Goal: Register for event/course: Sign up to attend an event or enroll in a course

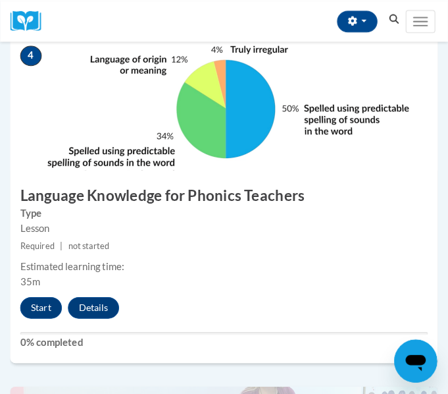
scroll to position [1316, 0]
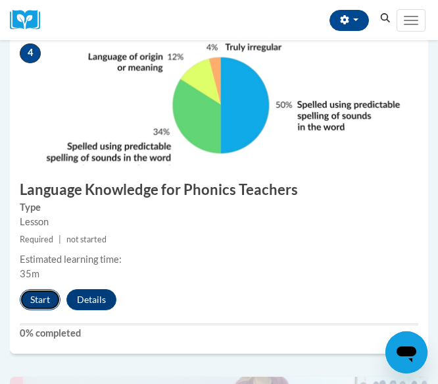
click at [50, 294] on button "Start" at bounding box center [40, 299] width 41 height 21
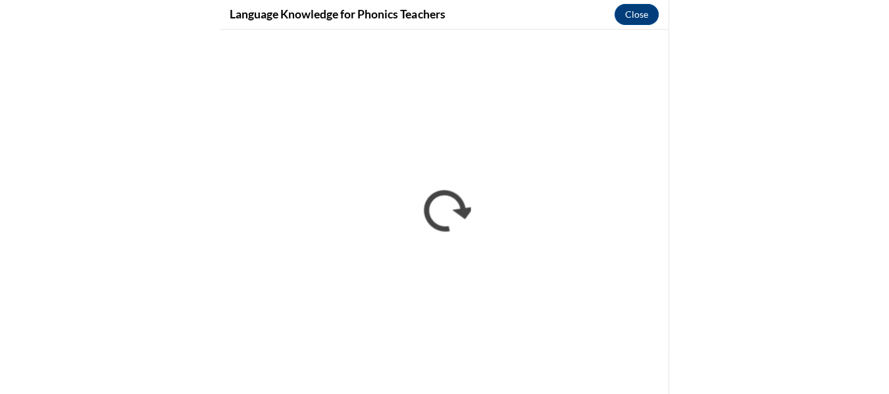
scroll to position [0, 0]
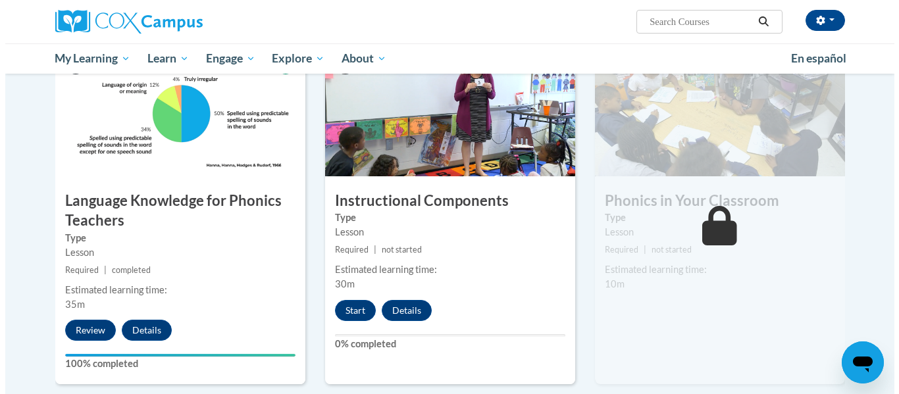
scroll to position [643, 0]
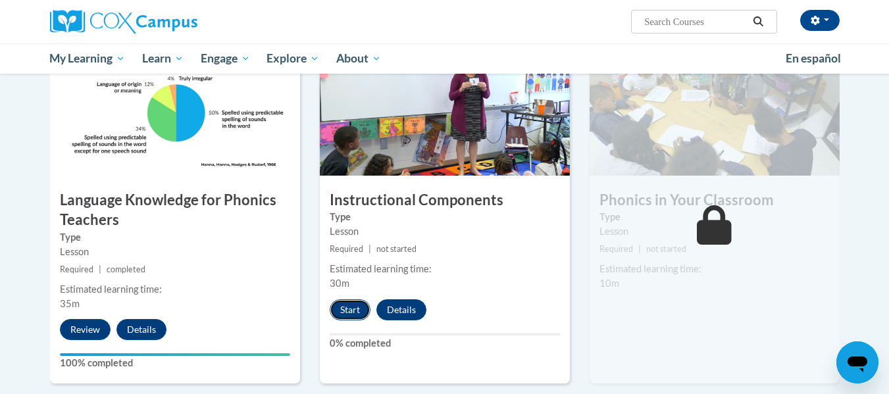
click at [349, 310] on button "Start" at bounding box center [350, 309] width 41 height 21
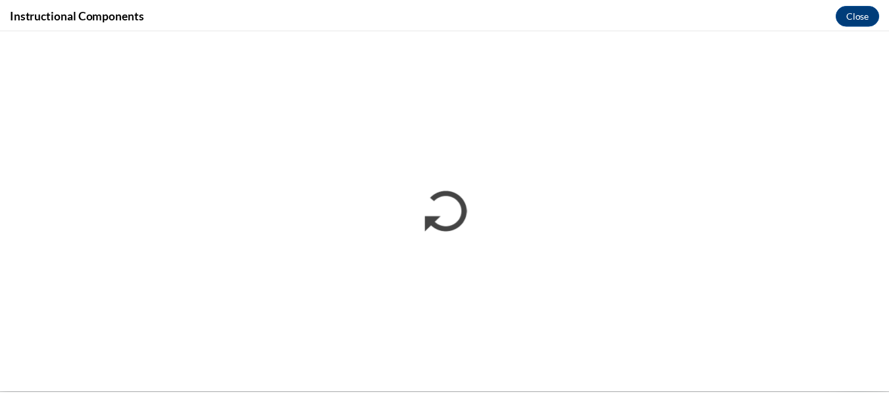
scroll to position [0, 0]
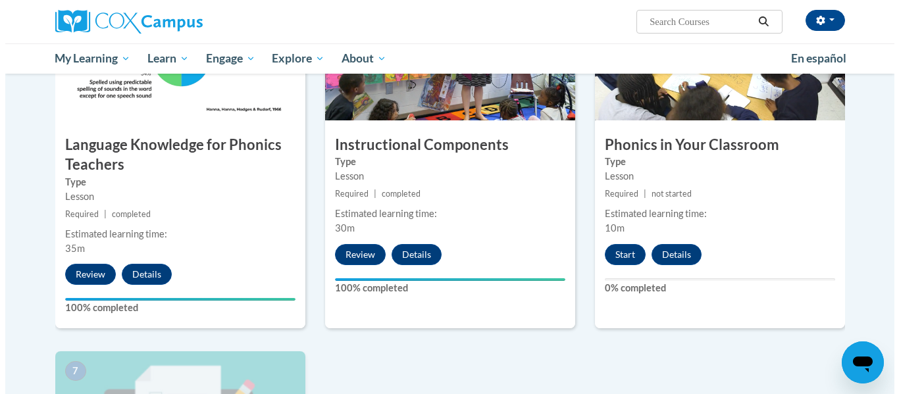
scroll to position [698, 0]
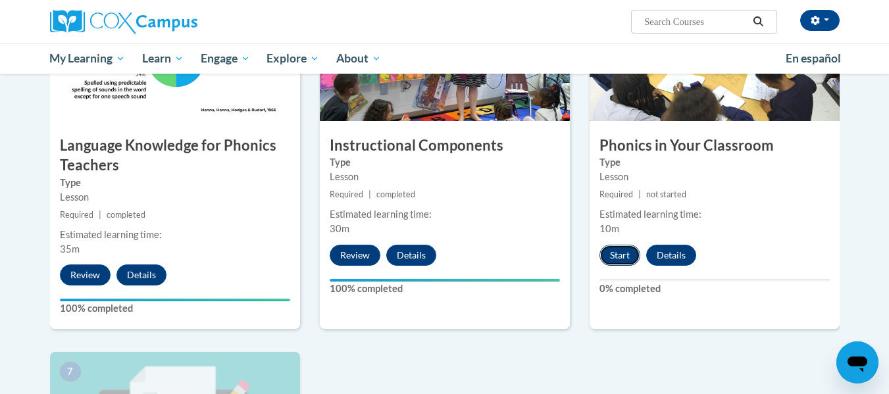
click at [616, 252] on button "Start" at bounding box center [619, 255] width 41 height 21
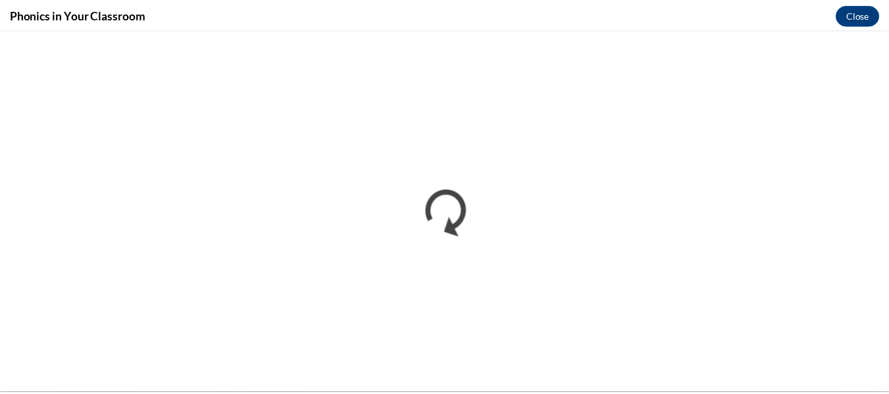
scroll to position [0, 0]
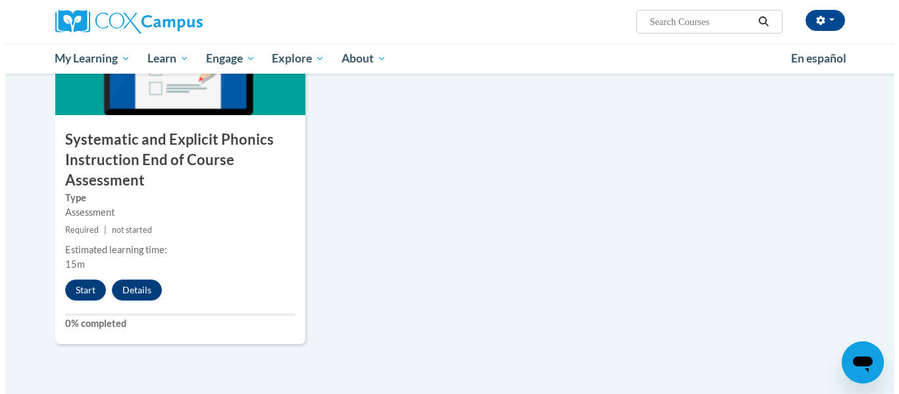
scroll to position [1067, 0]
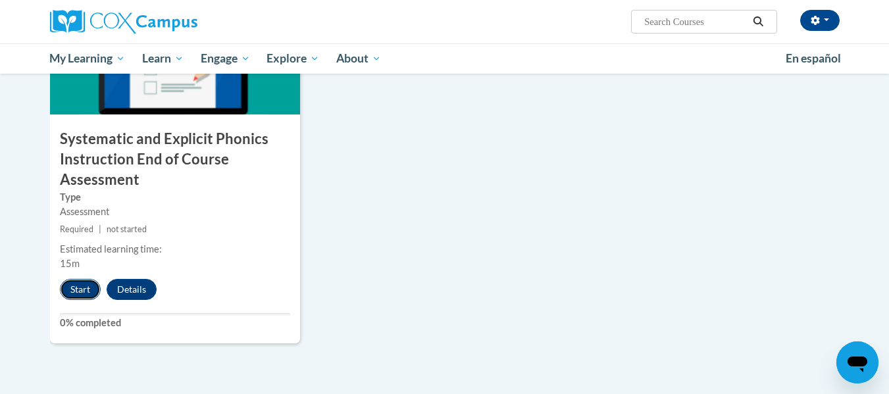
click at [88, 286] on button "Start" at bounding box center [80, 289] width 41 height 21
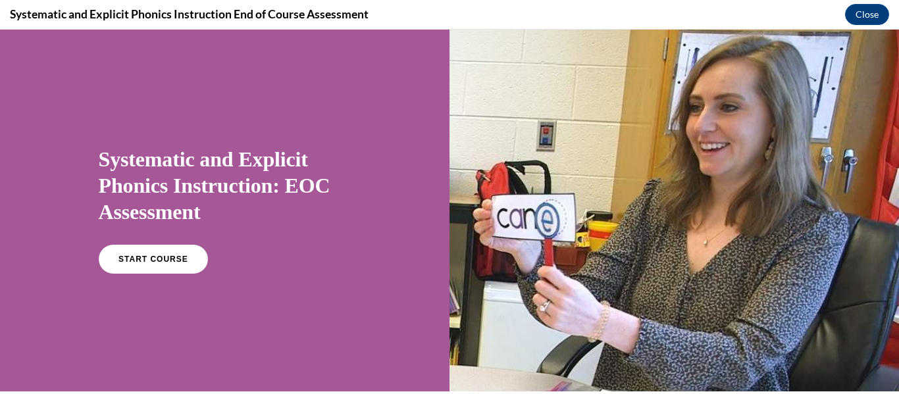
scroll to position [0, 0]
click at [134, 259] on span "START COURSE" at bounding box center [152, 260] width 73 height 10
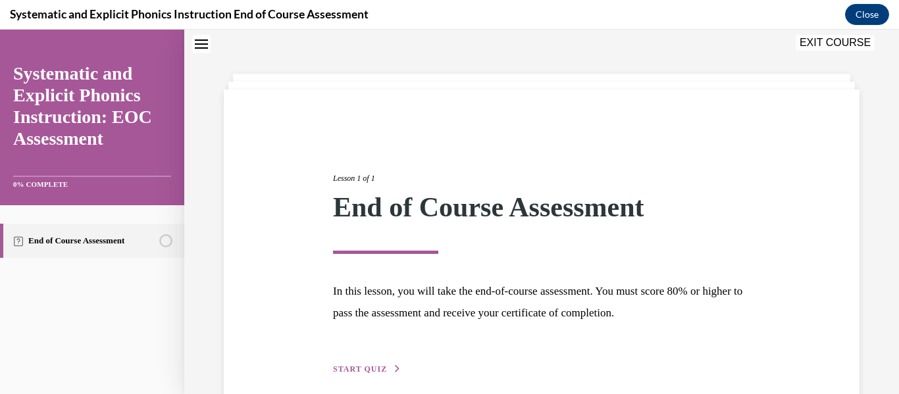
scroll to position [101, 0]
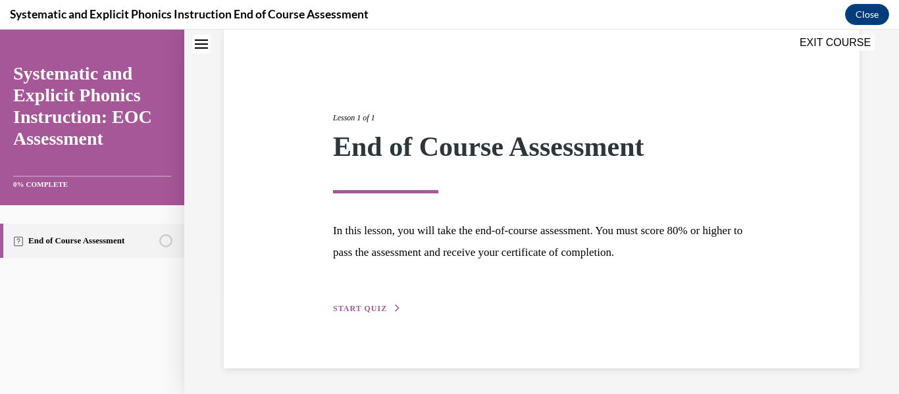
click at [382, 304] on span "START QUIZ" at bounding box center [360, 308] width 54 height 9
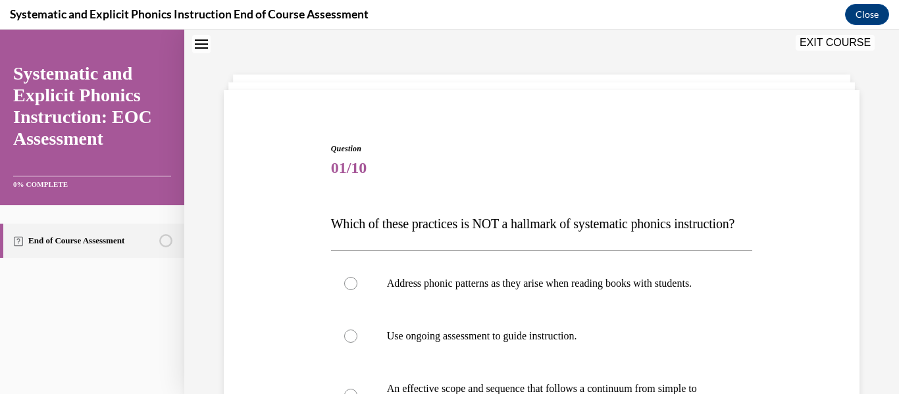
scroll to position [195, 0]
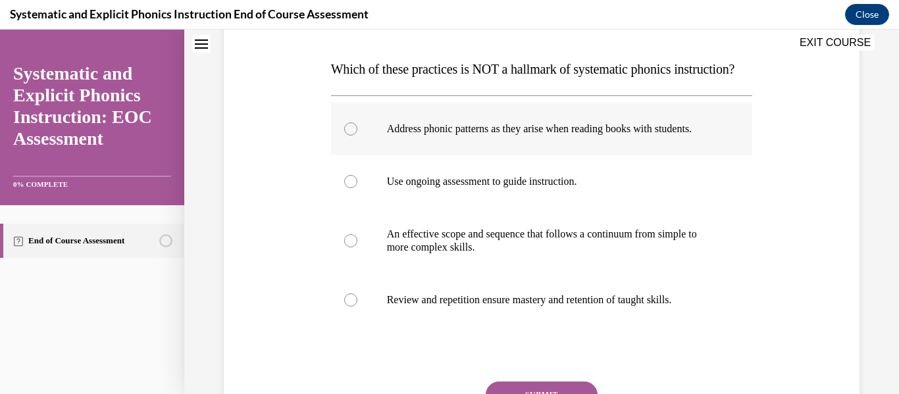
click at [467, 155] on div at bounding box center [542, 129] width 422 height 53
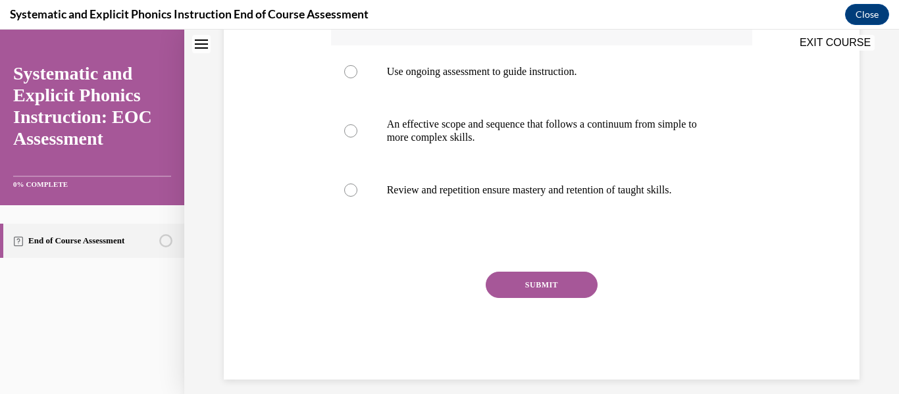
scroll to position [311, 0]
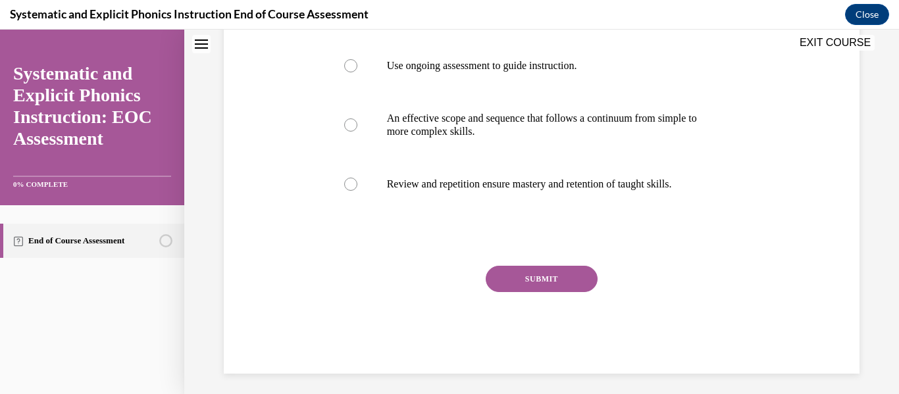
click at [534, 292] on button "SUBMIT" at bounding box center [542, 279] width 112 height 26
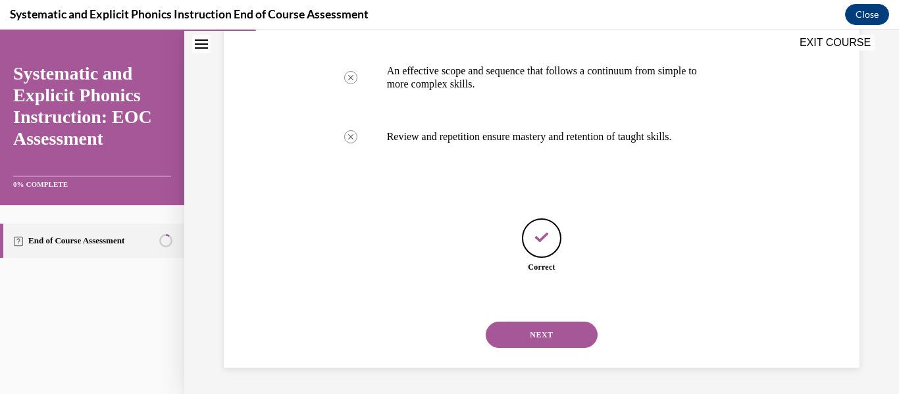
click at [560, 344] on button "NEXT" at bounding box center [542, 335] width 112 height 26
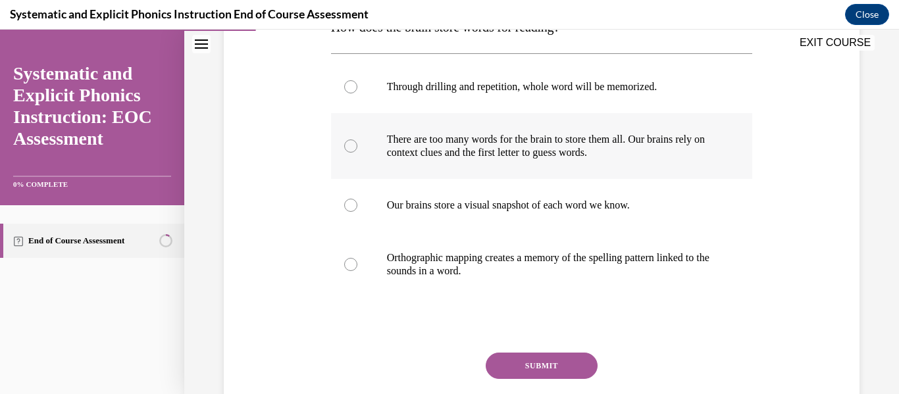
scroll to position [240, 0]
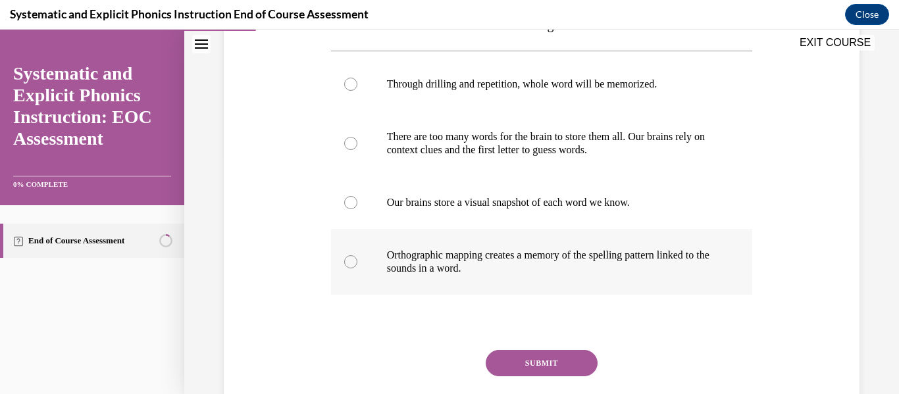
click at [580, 276] on div at bounding box center [542, 262] width 422 height 66
click at [544, 362] on button "SUBMIT" at bounding box center [542, 363] width 112 height 26
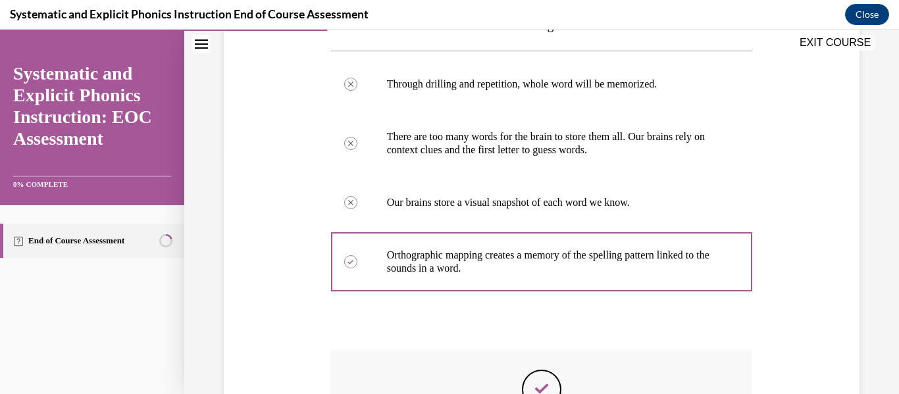
scroll to position [436, 0]
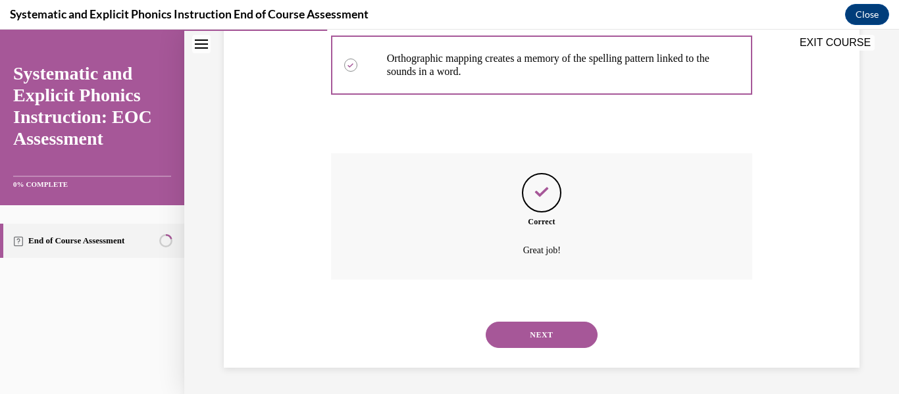
click at [536, 351] on div "NEXT" at bounding box center [542, 335] width 422 height 53
click at [541, 340] on button "NEXT" at bounding box center [542, 335] width 112 height 26
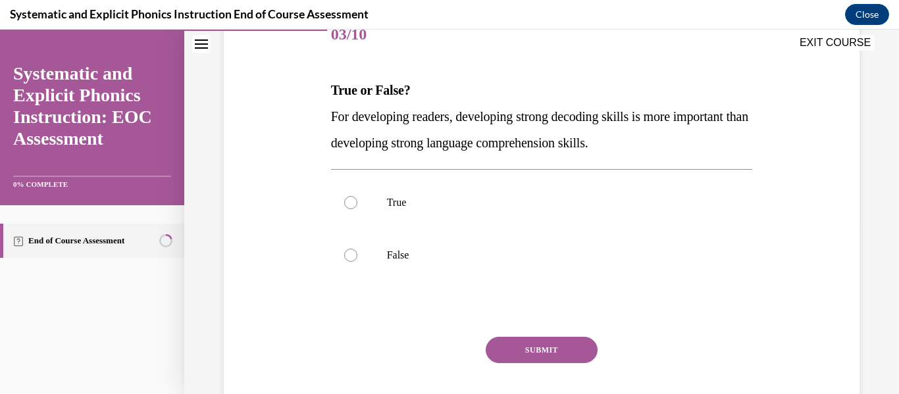
scroll to position [174, 0]
click at [561, 266] on div at bounding box center [542, 255] width 422 height 53
click at [549, 344] on button "SUBMIT" at bounding box center [542, 350] width 112 height 26
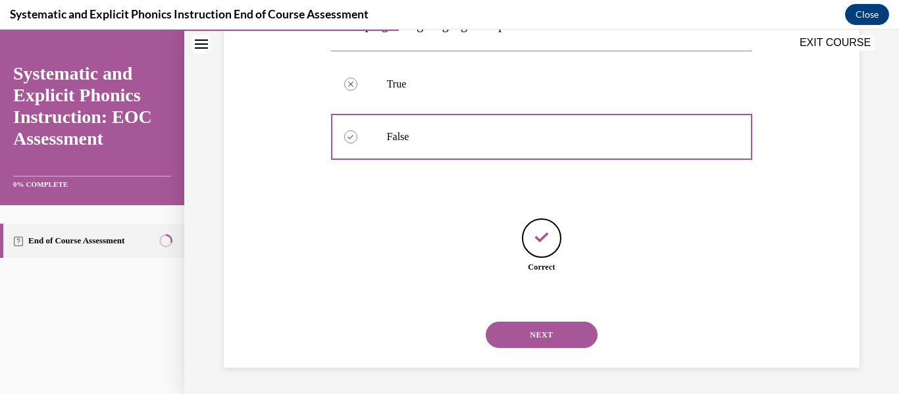
click at [552, 341] on button "NEXT" at bounding box center [542, 335] width 112 height 26
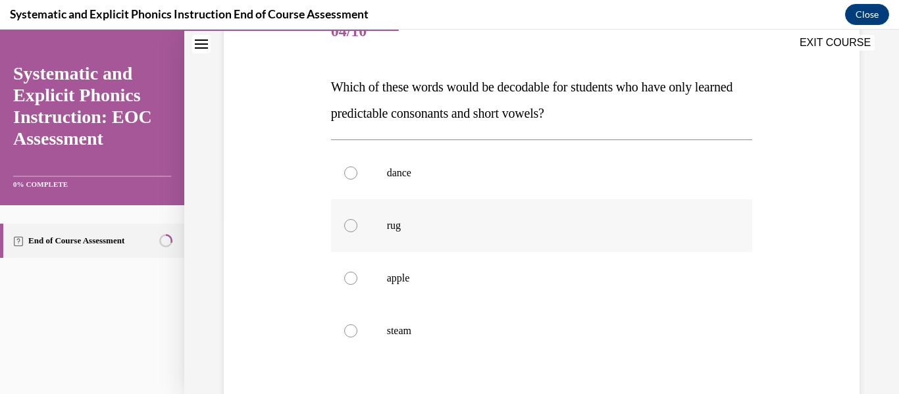
scroll to position [178, 0]
click at [549, 249] on div at bounding box center [542, 225] width 422 height 53
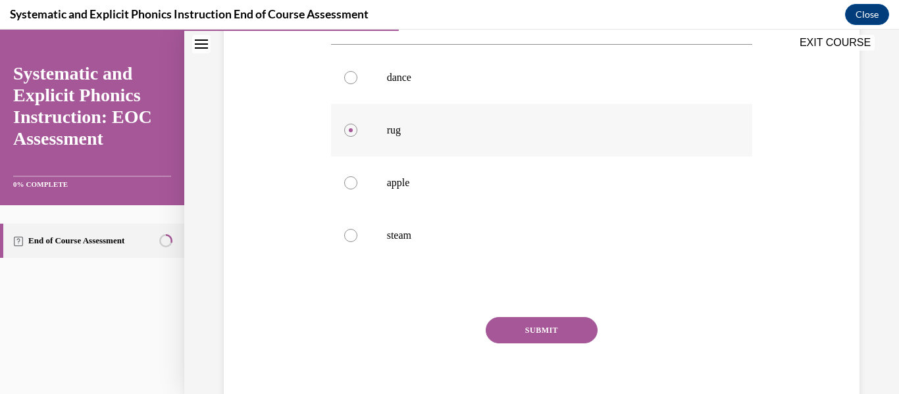
scroll to position [290, 0]
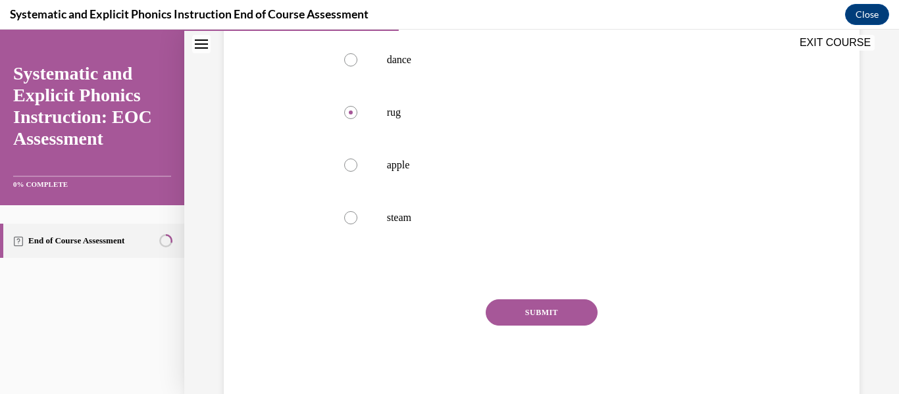
click at [547, 300] on button "SUBMIT" at bounding box center [542, 312] width 112 height 26
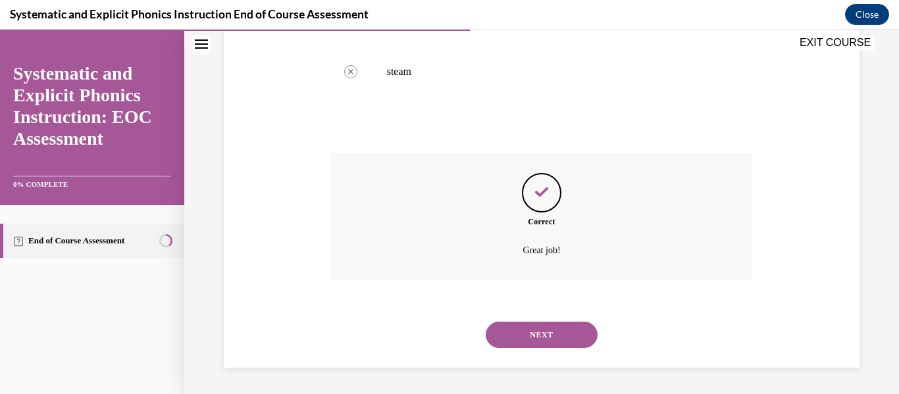
click at [546, 332] on button "NEXT" at bounding box center [542, 335] width 112 height 26
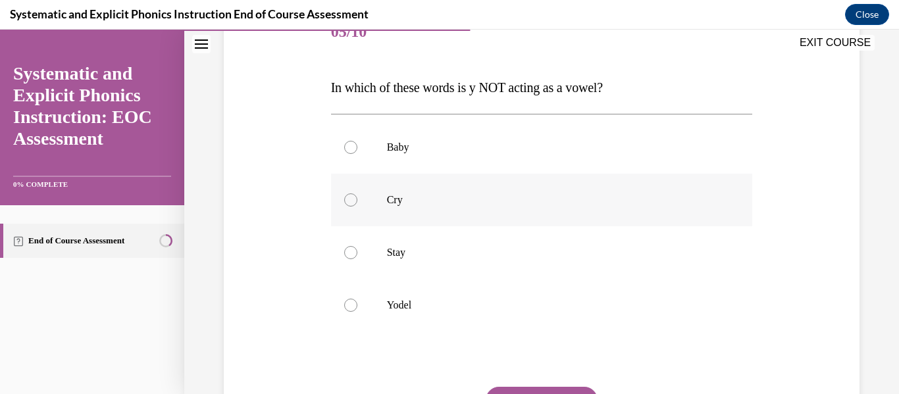
scroll to position [177, 0]
click at [542, 268] on div at bounding box center [542, 252] width 422 height 53
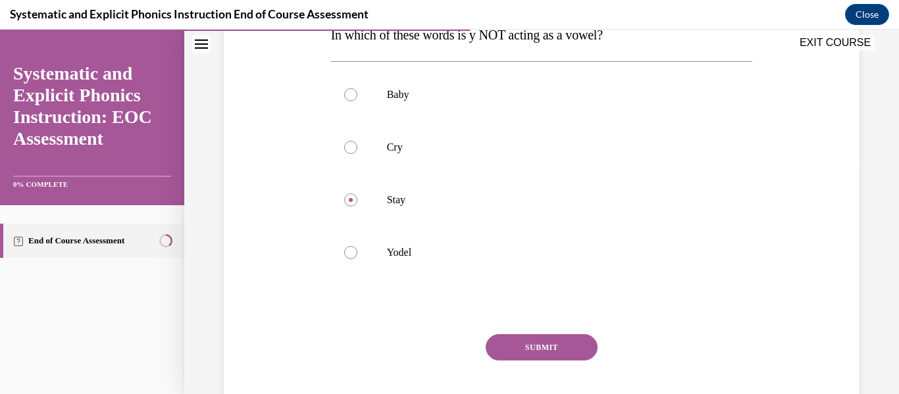
click at [536, 349] on button "SUBMIT" at bounding box center [542, 347] width 112 height 26
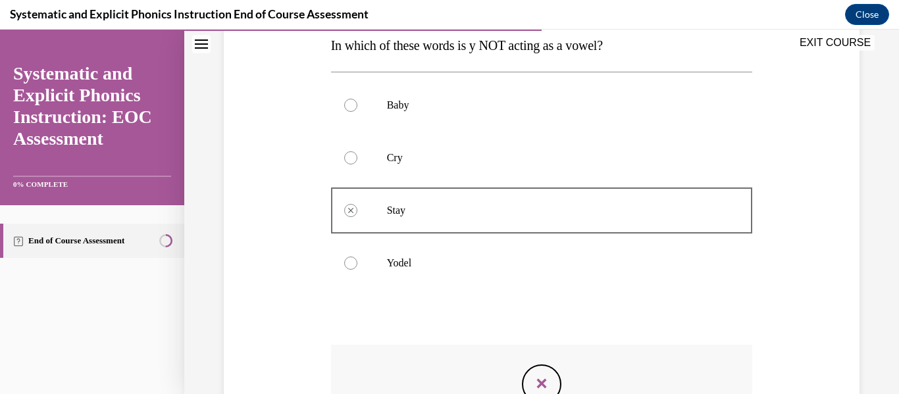
scroll to position [219, 0]
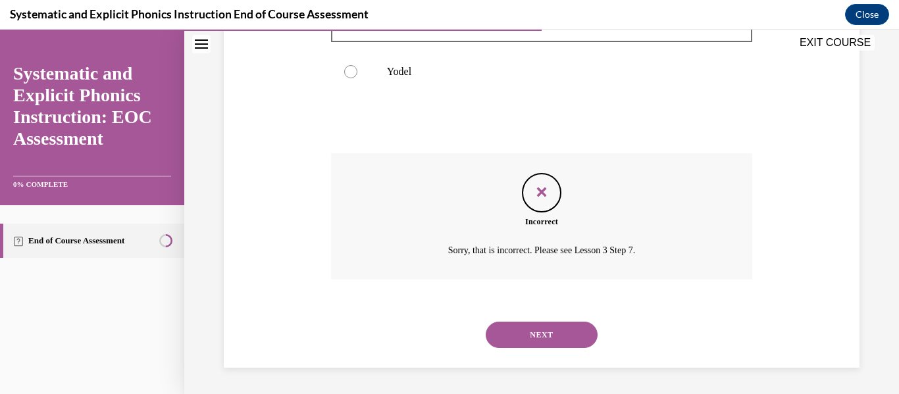
click at [569, 327] on button "NEXT" at bounding box center [542, 335] width 112 height 26
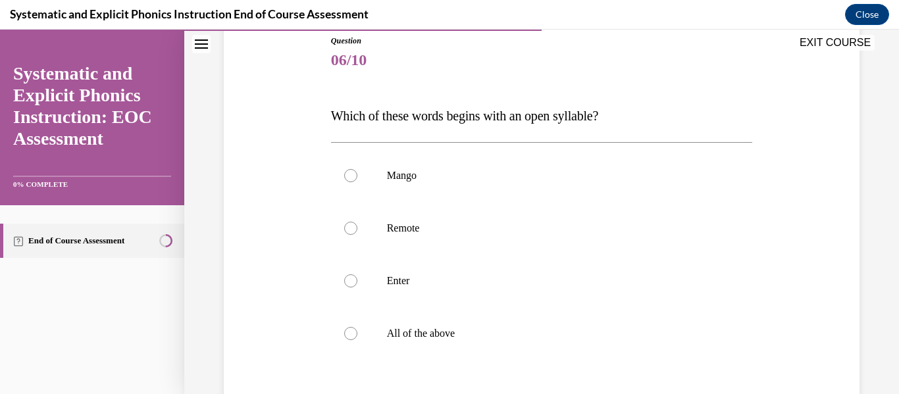
scroll to position [149, 0]
click at [590, 172] on p "Mango" at bounding box center [553, 174] width 333 height 13
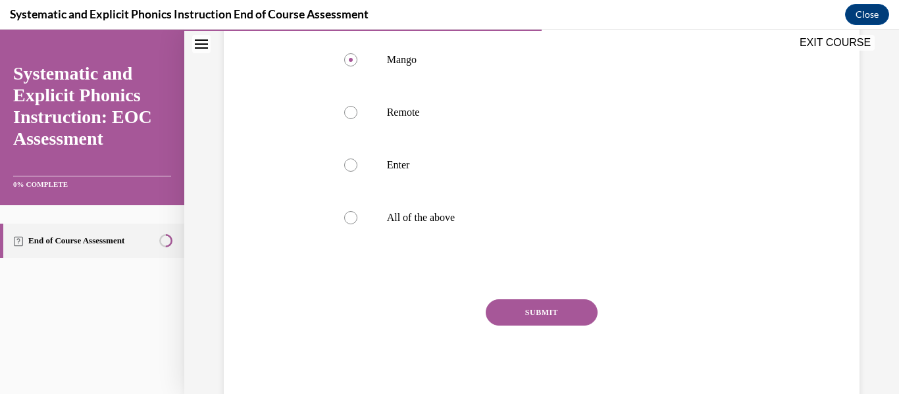
click at [542, 311] on button "SUBMIT" at bounding box center [542, 312] width 112 height 26
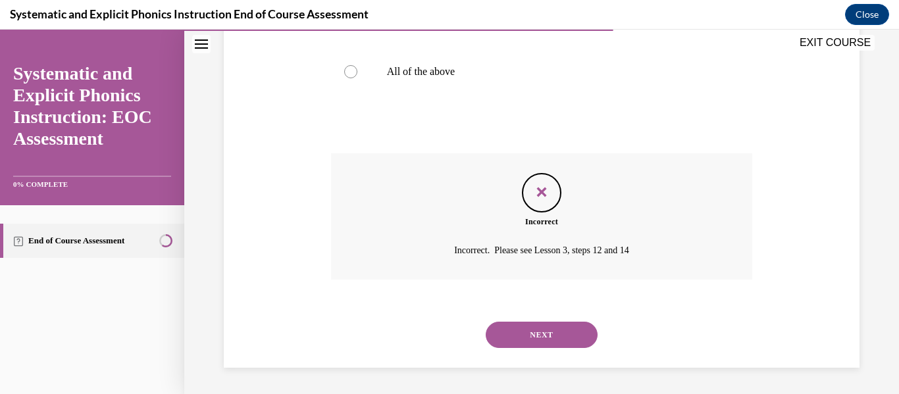
click at [538, 332] on button "NEXT" at bounding box center [542, 335] width 112 height 26
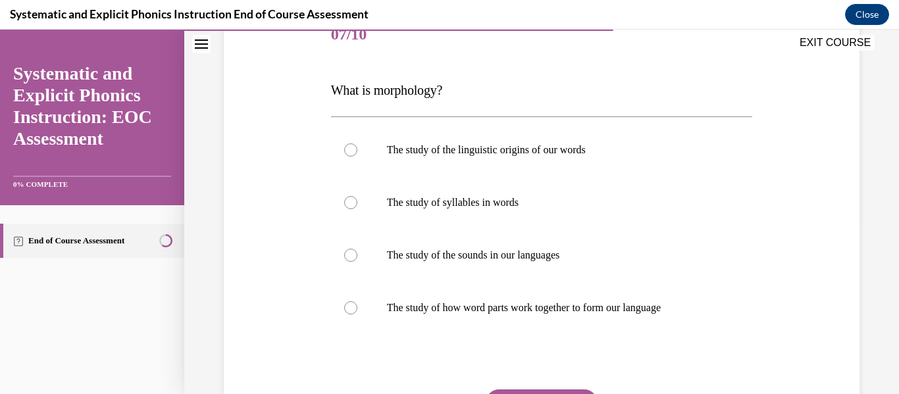
scroll to position [175, 0]
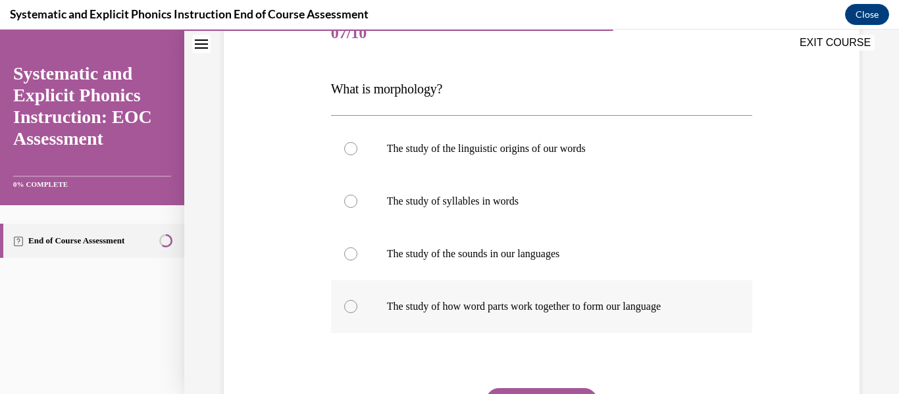
click at [563, 306] on p "The study of how word parts work together to form our language" at bounding box center [553, 306] width 333 height 13
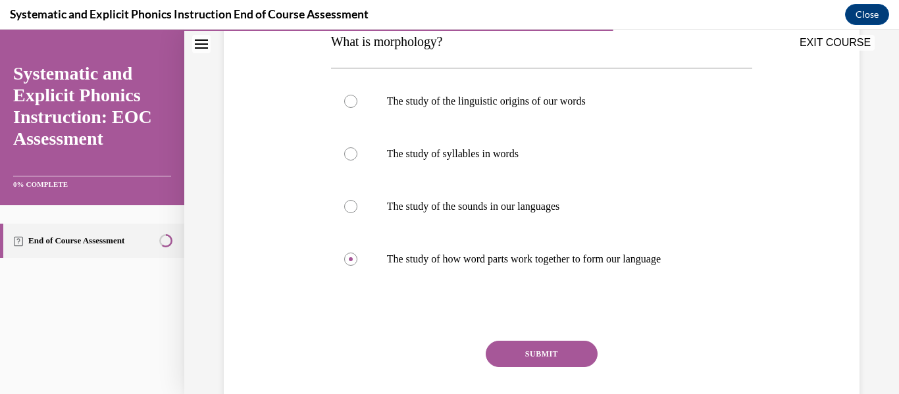
scroll to position [223, 0]
click at [553, 355] on button "SUBMIT" at bounding box center [542, 353] width 112 height 26
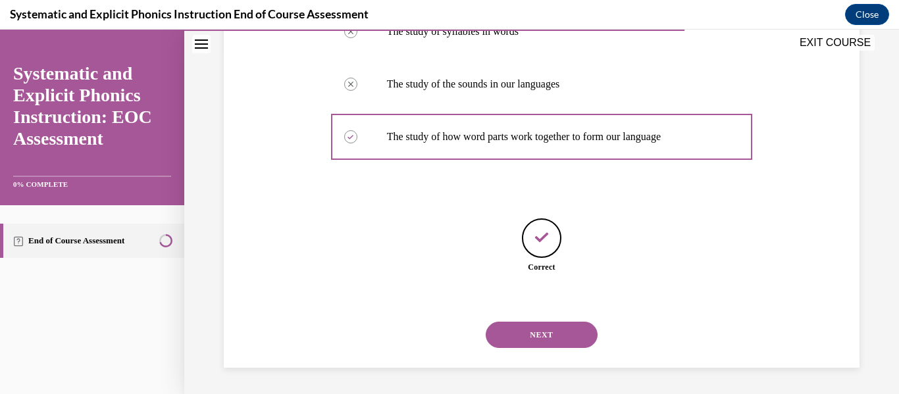
click at [542, 342] on button "NEXT" at bounding box center [542, 335] width 112 height 26
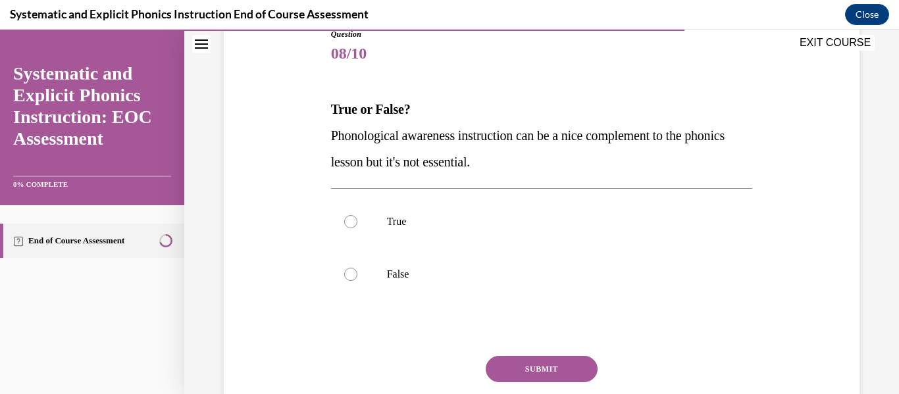
scroll to position [155, 0]
click at [564, 271] on p "False" at bounding box center [553, 273] width 333 height 13
click at [557, 372] on button "SUBMIT" at bounding box center [542, 368] width 112 height 26
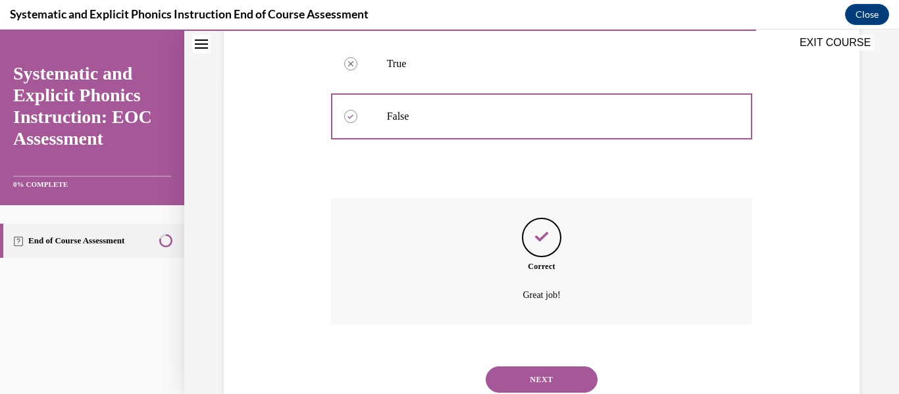
scroll to position [313, 0]
click at [558, 382] on button "NEXT" at bounding box center [542, 379] width 112 height 26
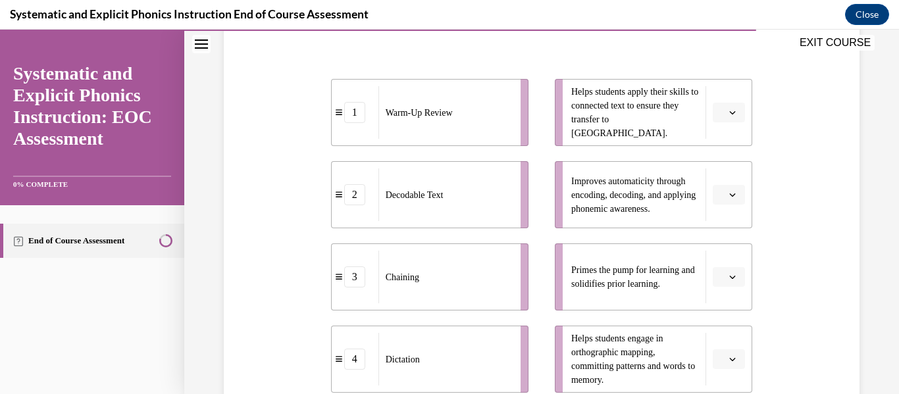
scroll to position [271, 0]
click at [729, 275] on button "button" at bounding box center [729, 277] width 32 height 20
click at [718, 161] on div "1" at bounding box center [719, 168] width 33 height 26
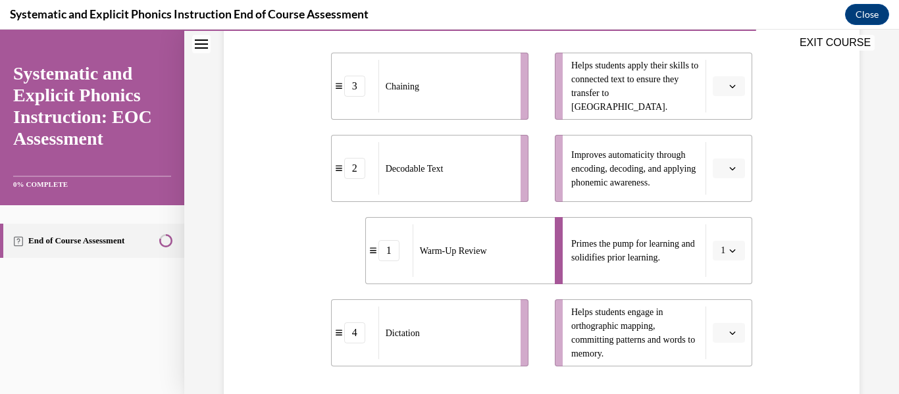
scroll to position [297, 0]
click at [730, 90] on button "button" at bounding box center [729, 86] width 32 height 20
click at [724, 176] on div "2" at bounding box center [719, 168] width 33 height 26
click at [728, 168] on span "button" at bounding box center [732, 167] width 9 height 9
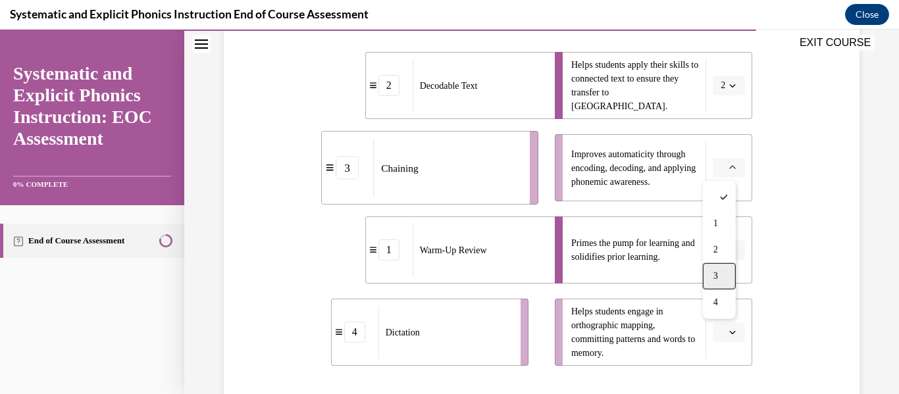
click at [721, 267] on div "3" at bounding box center [719, 276] width 33 height 26
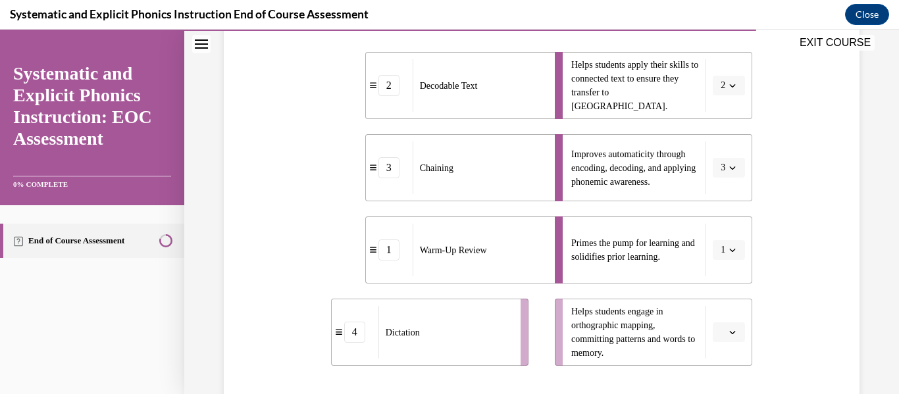
click at [728, 336] on span "button" at bounding box center [732, 332] width 9 height 9
click at [716, 311] on div "4" at bounding box center [719, 303] width 33 height 26
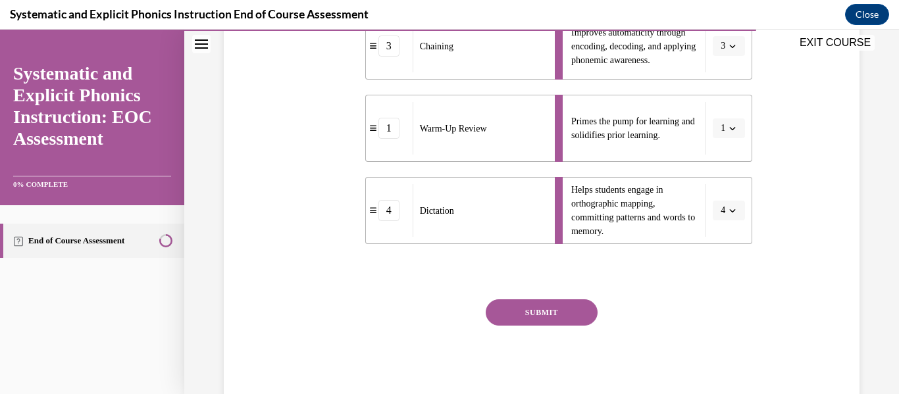
click at [542, 309] on button "SUBMIT" at bounding box center [542, 312] width 112 height 26
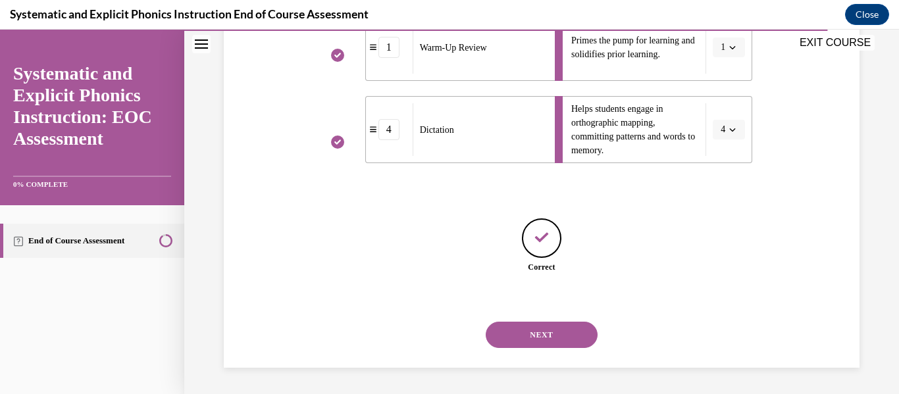
click at [526, 338] on button "NEXT" at bounding box center [542, 335] width 112 height 26
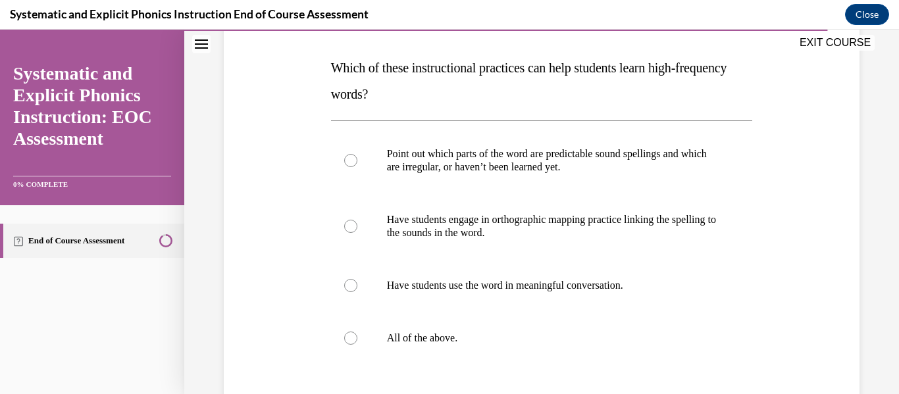
scroll to position [197, 0]
click at [498, 335] on p "All of the above." at bounding box center [553, 337] width 333 height 13
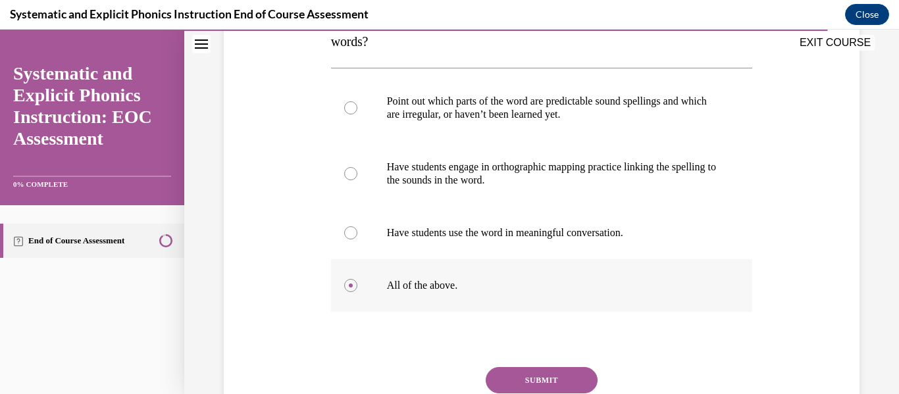
scroll to position [265, 0]
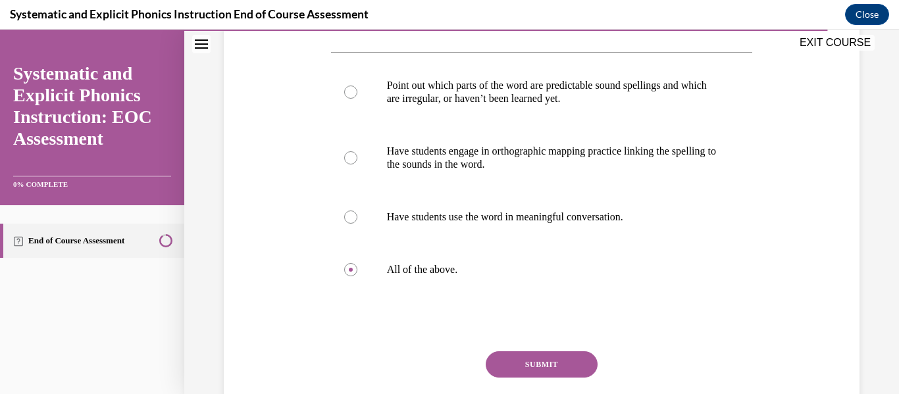
click at [530, 365] on button "SUBMIT" at bounding box center [542, 364] width 112 height 26
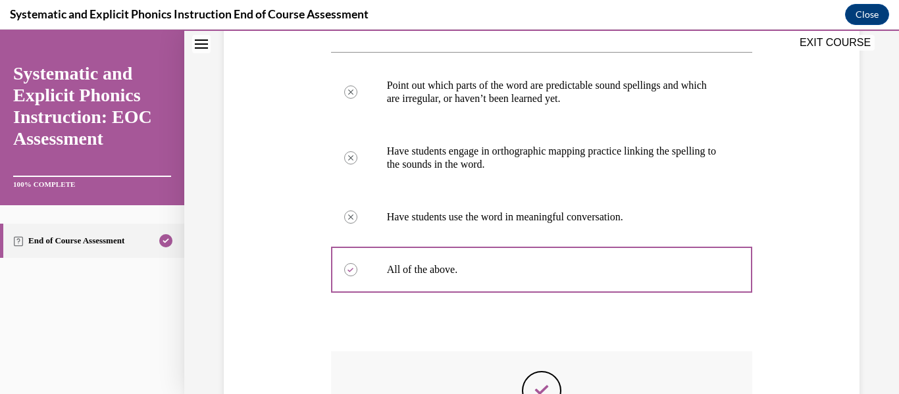
scroll to position [463, 0]
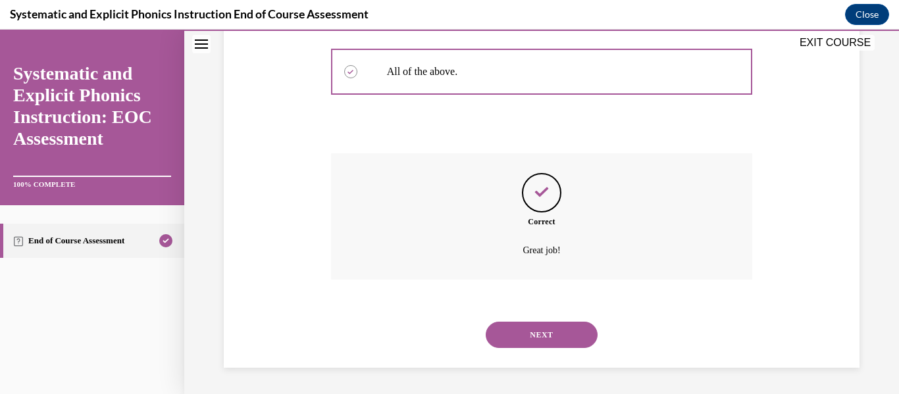
click at [555, 344] on button "NEXT" at bounding box center [542, 335] width 112 height 26
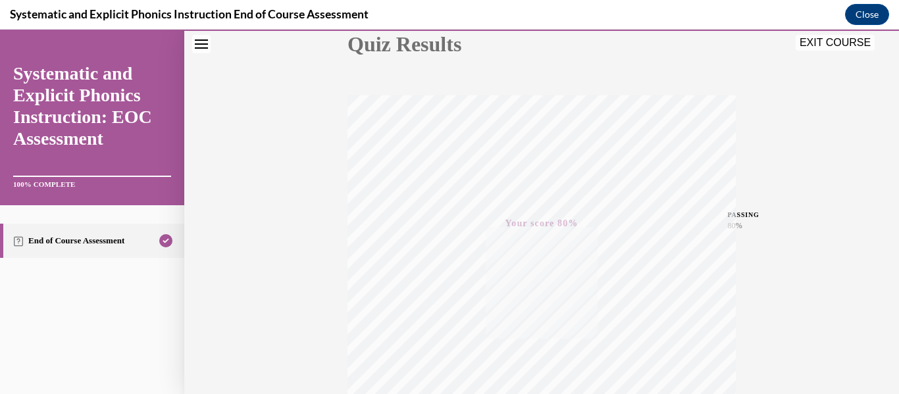
scroll to position [310, 0]
click at [829, 45] on button "EXIT COURSE" at bounding box center [835, 43] width 79 height 16
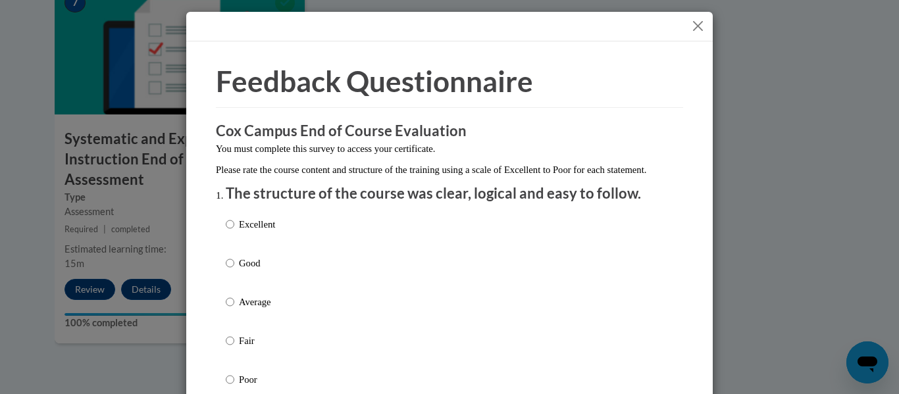
click at [491, 280] on div "Excellent Good Average Fair Poor" at bounding box center [449, 318] width 447 height 215
click at [247, 270] on p "Good" at bounding box center [257, 263] width 36 height 14
click at [234, 270] on input "Good" at bounding box center [230, 263] width 9 height 14
radio input "true"
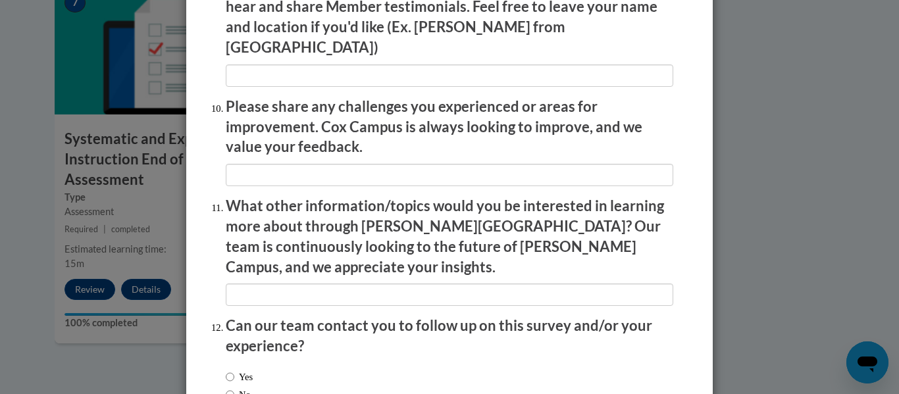
scroll to position [2340, 0]
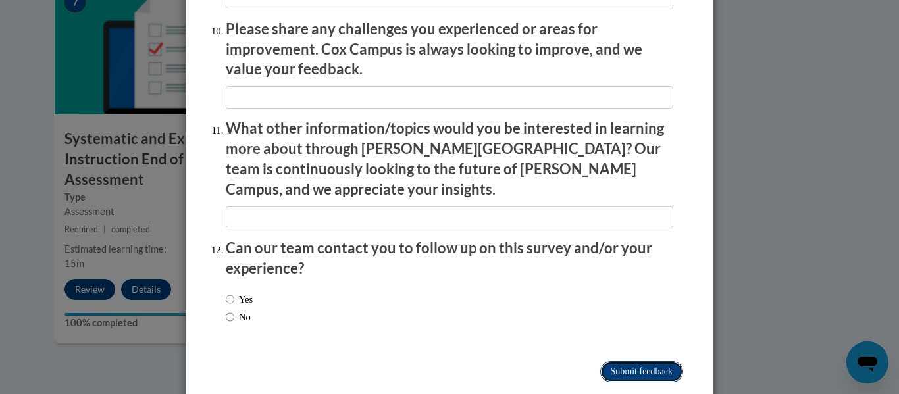
click at [638, 361] on input "Submit feedback" at bounding box center [641, 371] width 83 height 21
